Goal: Browse casually

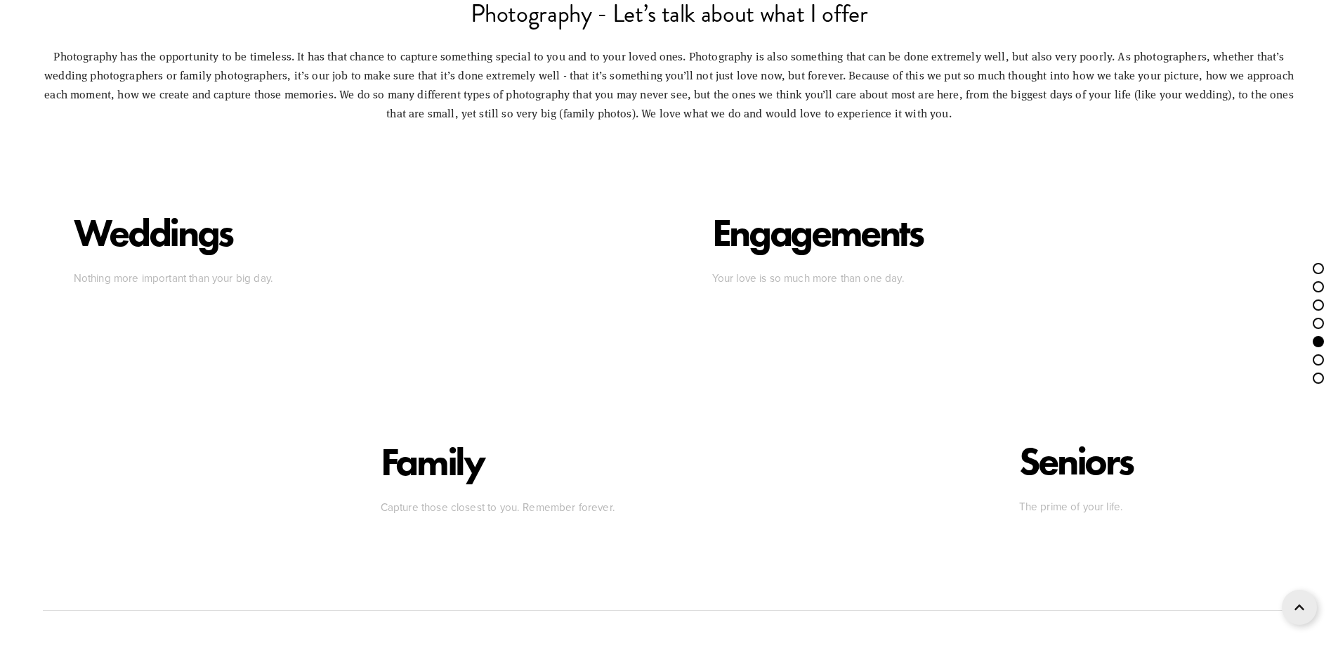
scroll to position [5128, 0]
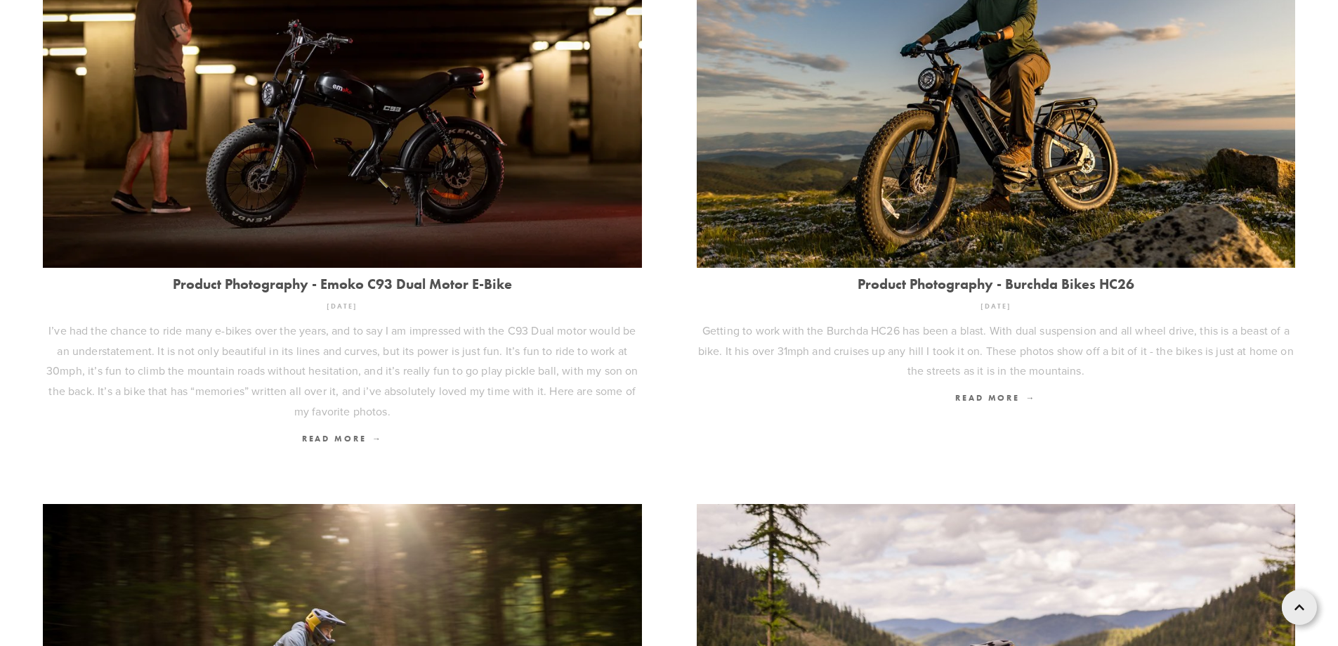
scroll to position [632, 0]
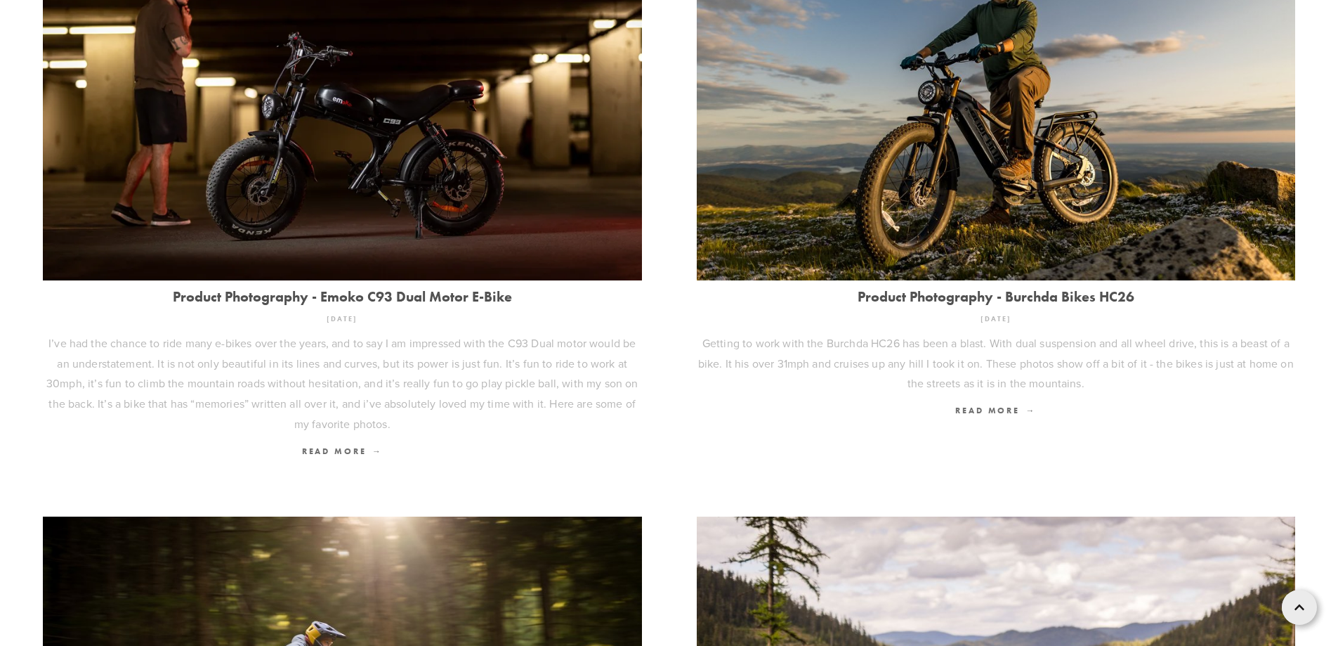
click at [325, 223] on img at bounding box center [342, 81] width 599 height 400
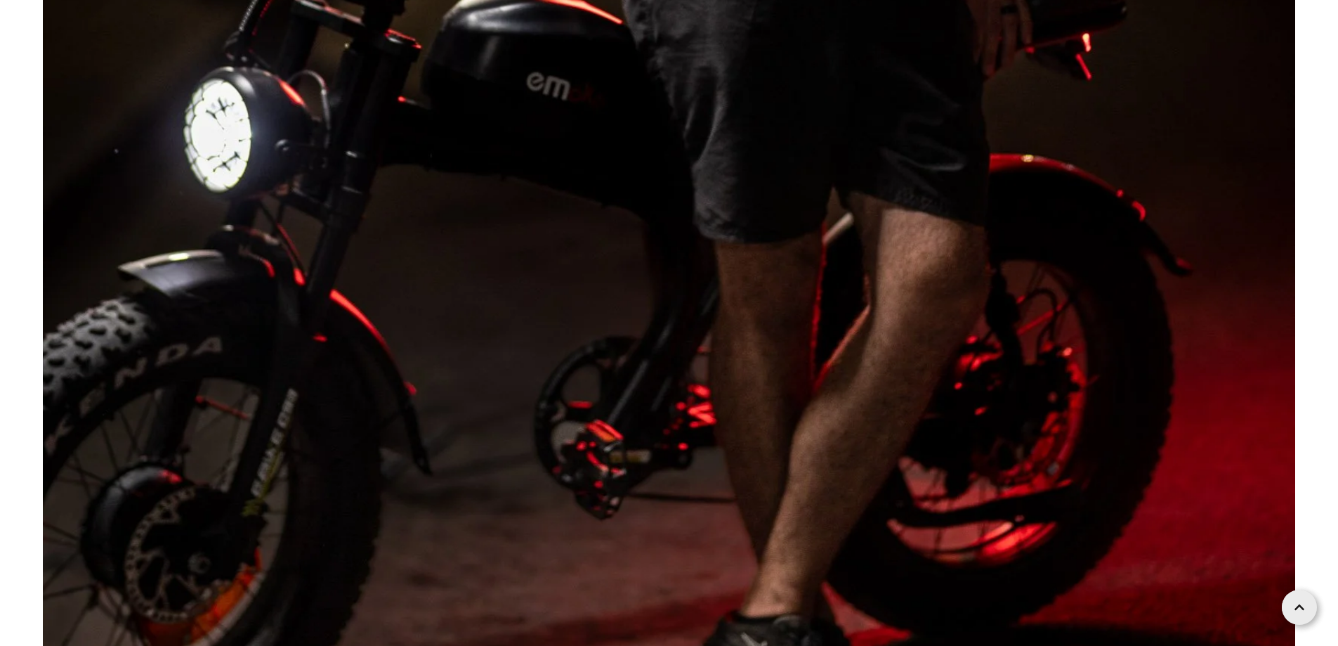
scroll to position [26170, 0]
